Goal: Task Accomplishment & Management: Manage account settings

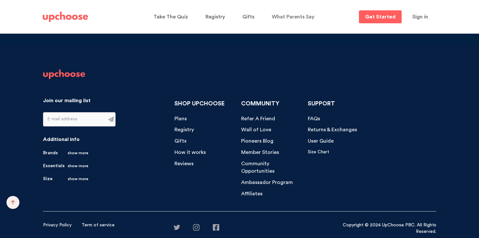
scroll to position [6761, 0]
click at [311, 117] on span "FAQs" at bounding box center [314, 118] width 12 height 5
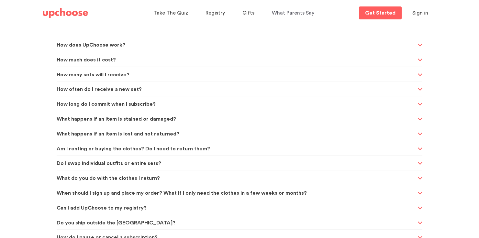
scroll to position [162, 0]
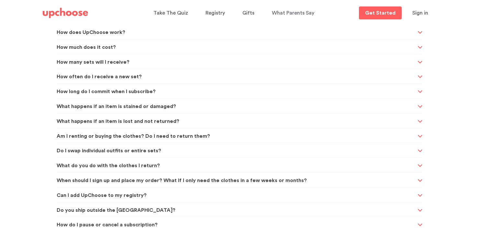
click at [140, 224] on span "How do I pause or cancel a subscription?" at bounding box center [236, 225] width 359 height 16
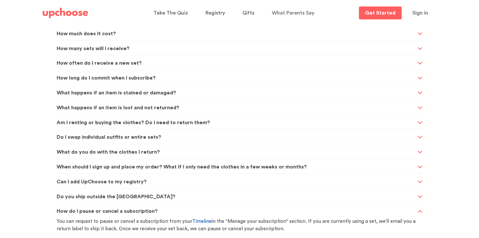
scroll to position [177, 0]
click at [196, 219] on link "Timeline" at bounding box center [201, 220] width 19 height 5
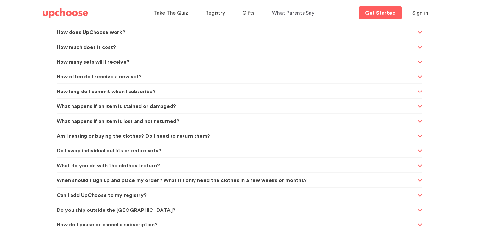
scroll to position [162, 0]
click at [139, 223] on span "How do I pause or cancel a subscription?" at bounding box center [236, 225] width 359 height 16
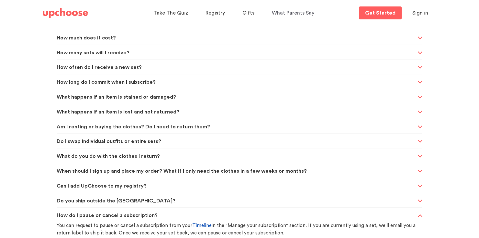
scroll to position [177, 0]
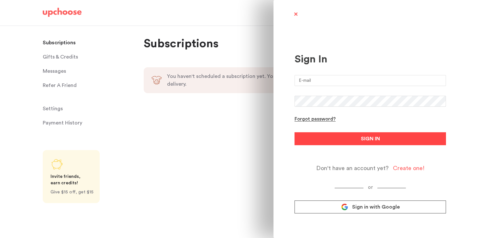
type input "courtneyvandevorde@gmail.com"
click at [331, 145] on button "SIGN IN" at bounding box center [370, 138] width 151 height 13
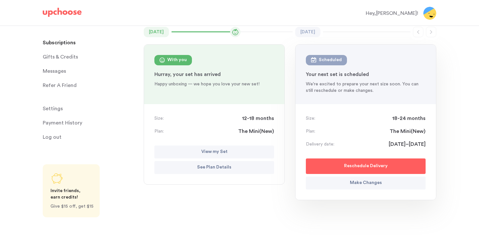
scroll to position [57, 0]
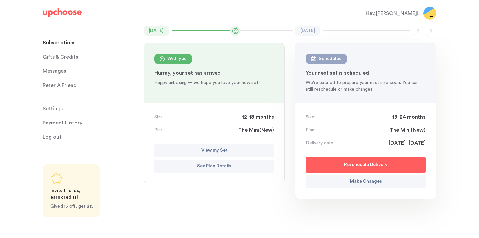
click at [234, 164] on button "See Plan Details" at bounding box center [214, 166] width 120 height 13
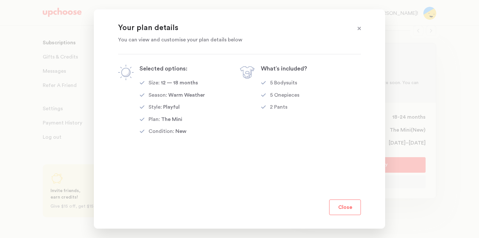
click at [344, 205] on button "Close" at bounding box center [345, 208] width 32 height 16
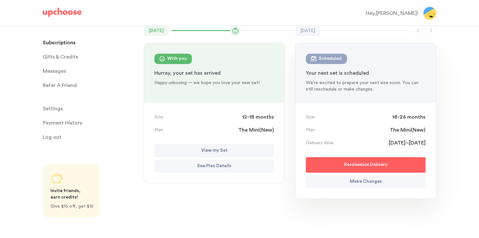
click at [228, 165] on p "See Plan Details" at bounding box center [214, 166] width 34 height 8
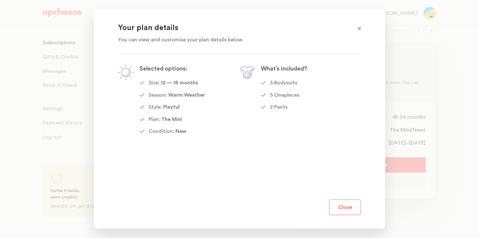
click at [359, 213] on button "Close" at bounding box center [345, 208] width 32 height 16
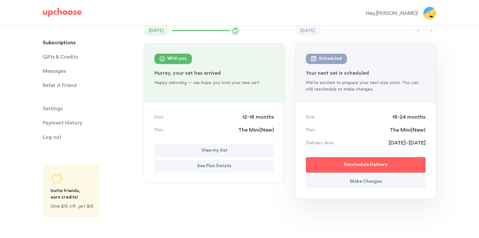
click at [360, 180] on p "Make Changes" at bounding box center [366, 182] width 32 height 8
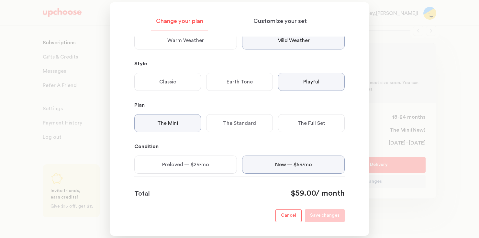
scroll to position [134, 0]
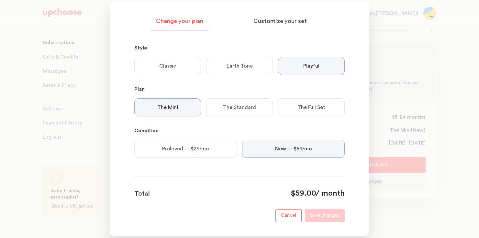
click at [282, 213] on button "Cancel" at bounding box center [288, 215] width 26 height 13
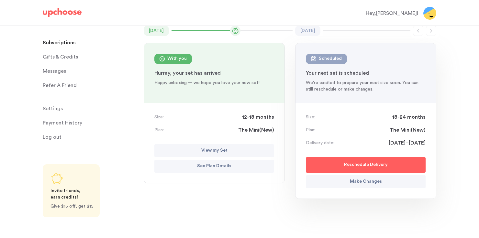
click at [366, 183] on p "Make Changes" at bounding box center [366, 182] width 32 height 8
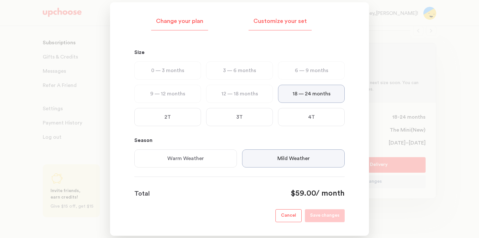
click at [273, 27] on div "Customize your set" at bounding box center [280, 23] width 63 height 15
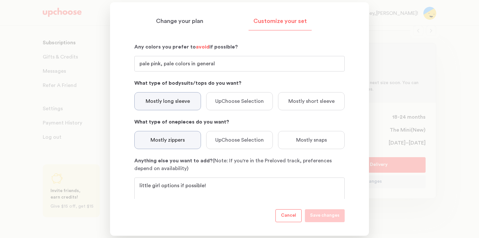
scroll to position [134, 0]
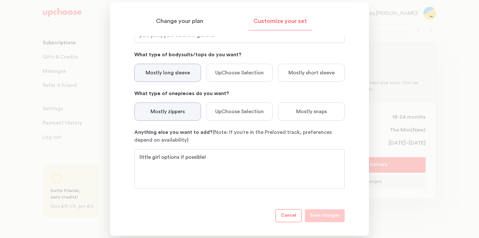
click at [296, 216] on p "Cancel" at bounding box center [288, 216] width 15 height 8
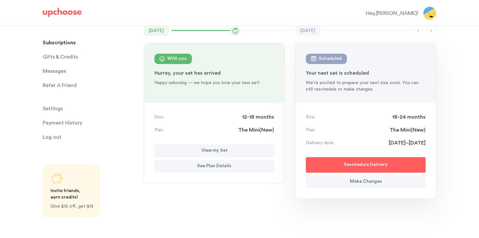
click at [225, 168] on p "See Plan Details" at bounding box center [214, 166] width 34 height 8
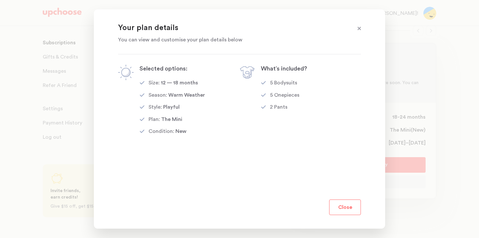
click at [359, 25] on span at bounding box center [359, 29] width 8 height 8
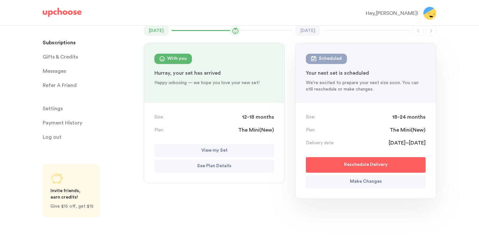
click at [332, 179] on button "Make Changes" at bounding box center [366, 181] width 120 height 13
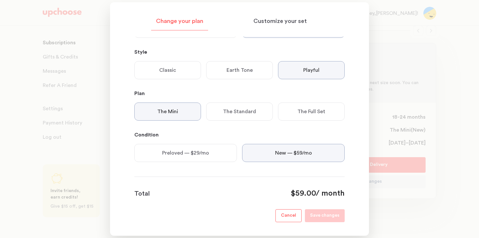
scroll to position [134, 0]
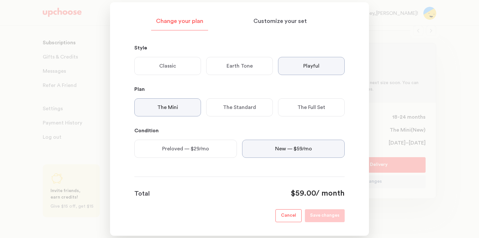
click at [293, 217] on p "Cancel" at bounding box center [288, 216] width 15 height 8
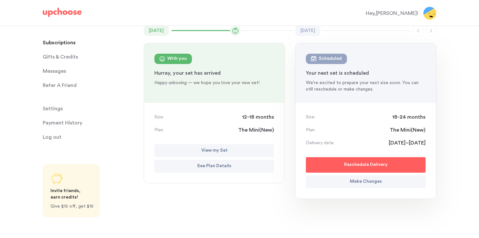
click at [319, 159] on button "Reschedule Delivery" at bounding box center [366, 165] width 120 height 16
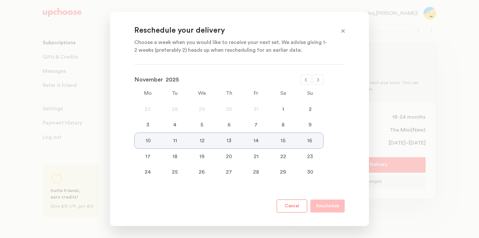
click at [320, 79] on icon at bounding box center [318, 79] width 5 height 5
select select "December"
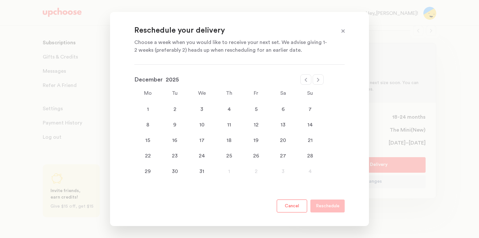
click at [344, 29] on span at bounding box center [343, 31] width 8 height 8
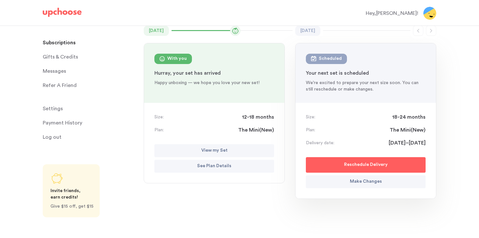
click at [206, 165] on p "See Plan Details" at bounding box center [214, 166] width 34 height 8
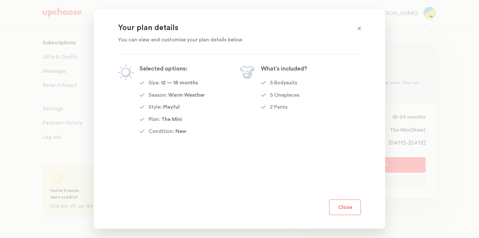
click at [349, 205] on button "Close" at bounding box center [345, 208] width 32 height 16
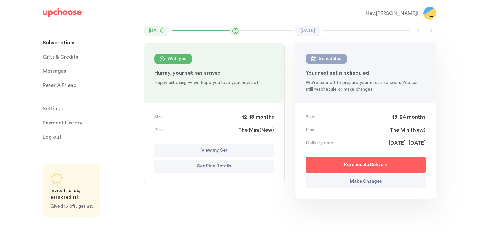
click at [59, 104] on span "Settings" at bounding box center [53, 108] width 20 height 13
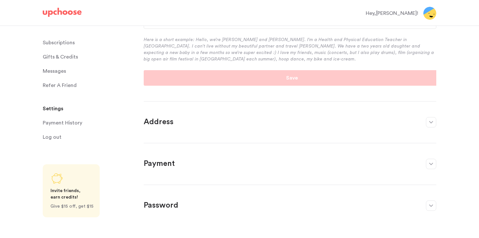
scroll to position [173, 0]
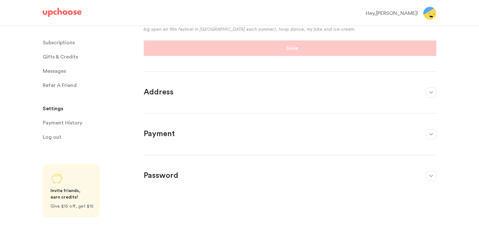
click at [59, 68] on span "Messages" at bounding box center [54, 71] width 23 height 13
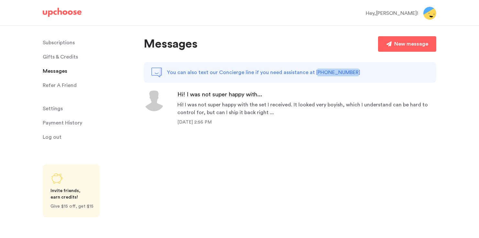
drag, startPoint x: 344, startPoint y: 74, endPoint x: 312, endPoint y: 72, distance: 32.8
click at [312, 72] on div "You can also text our Concierge line if you need assistance at +415 650 4553" at bounding box center [290, 72] width 293 height 21
copy p "415 650 4553"
